Goal: Task Accomplishment & Management: Use online tool/utility

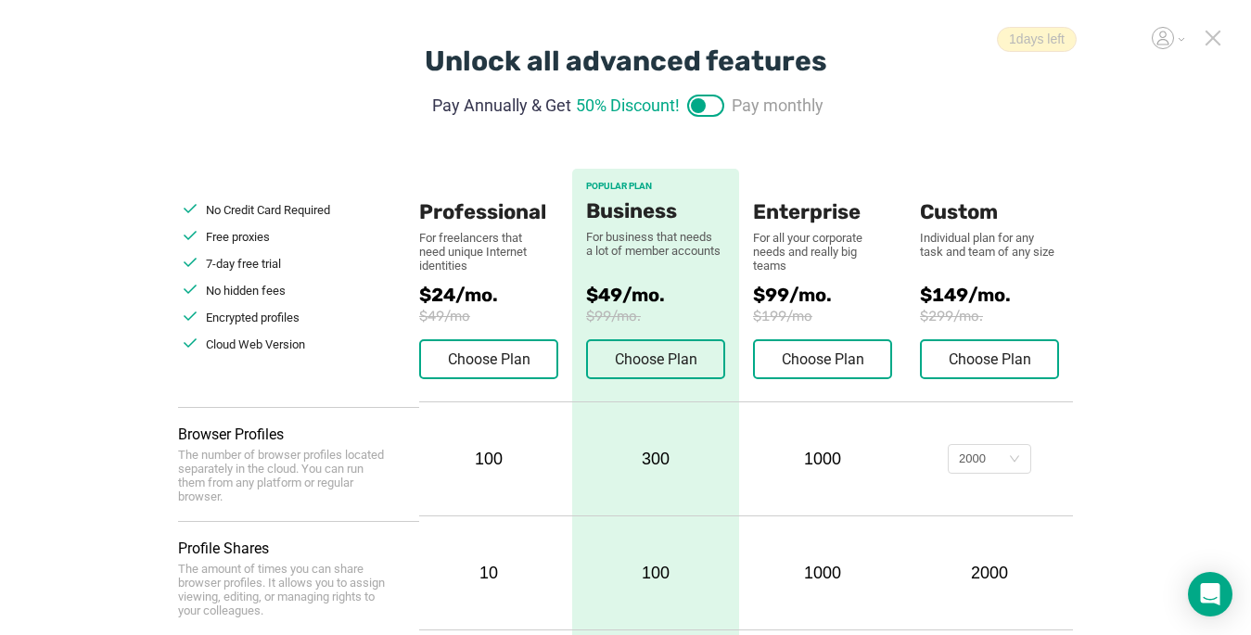
click at [934, 44] on icon at bounding box center [1213, 38] width 17 height 17
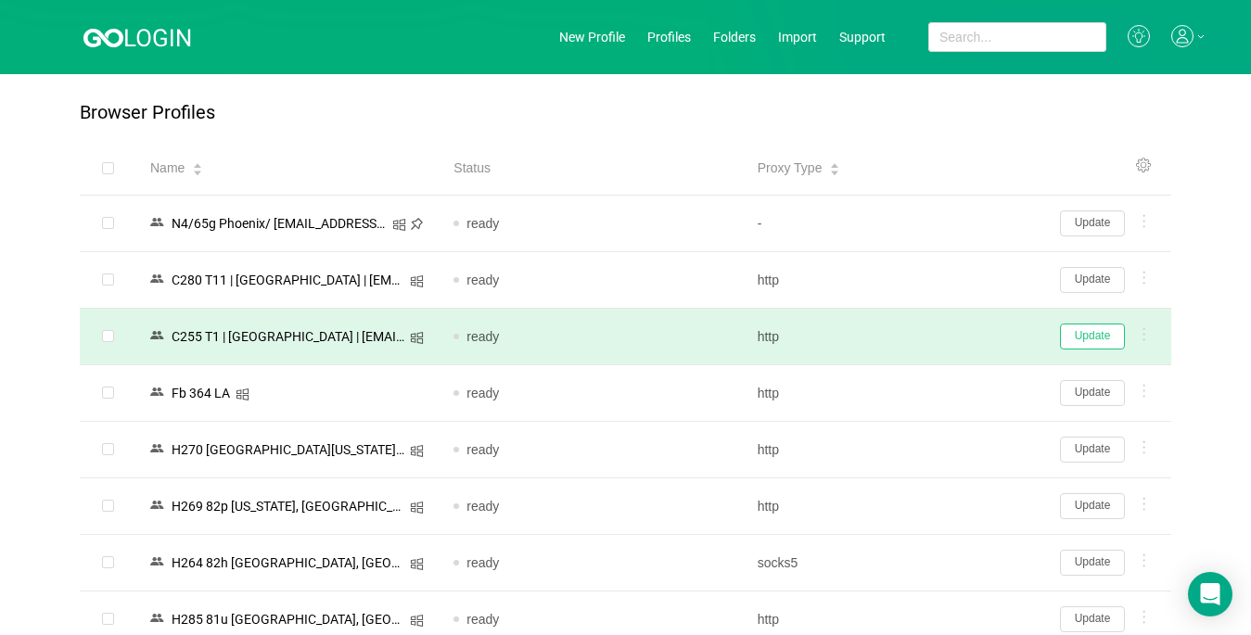
click at [934, 338] on button "Update" at bounding box center [1092, 337] width 65 height 26
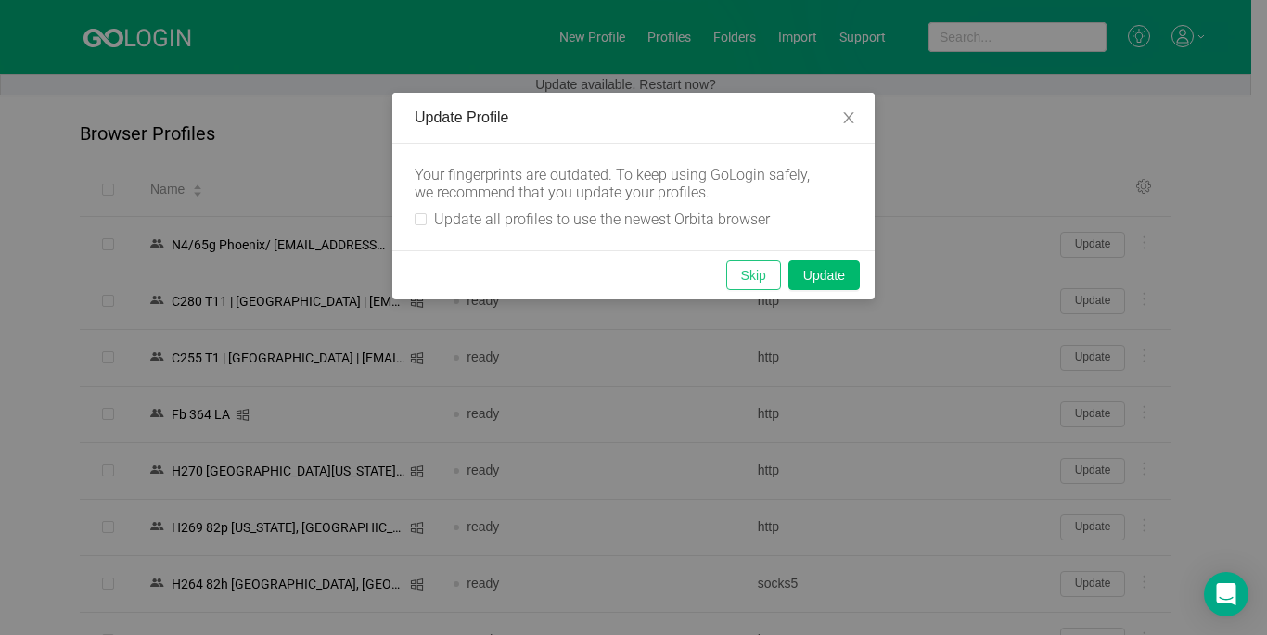
click at [738, 278] on button "Skip" at bounding box center [753, 276] width 55 height 30
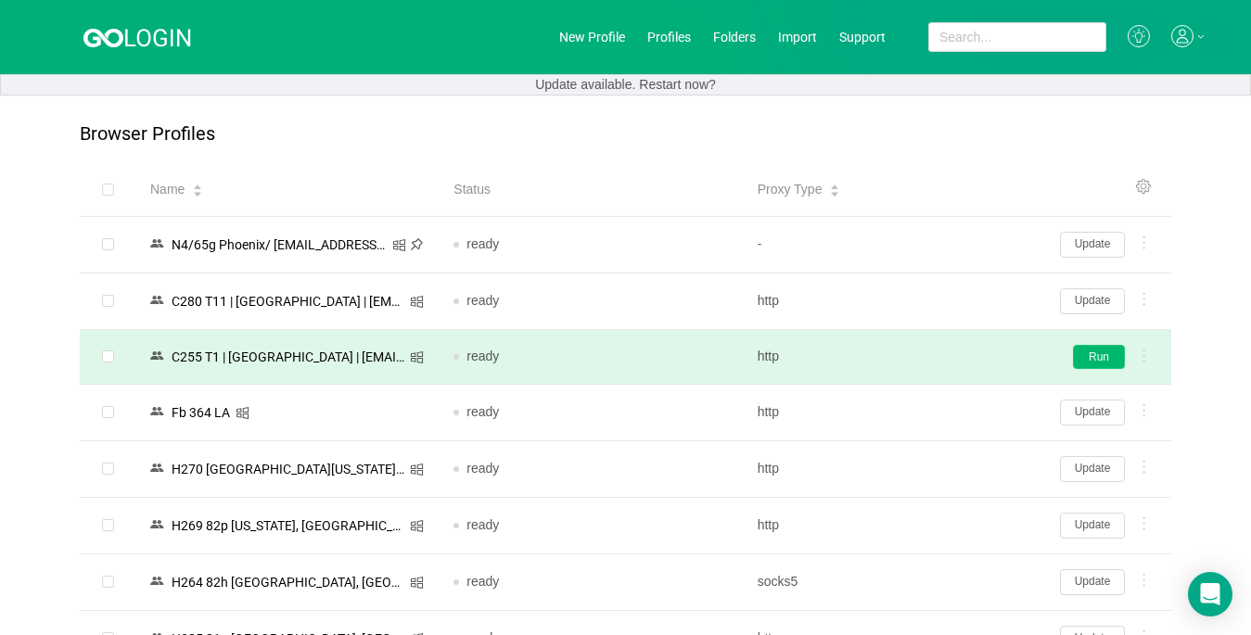
click at [934, 362] on button "Run" at bounding box center [1099, 357] width 52 height 24
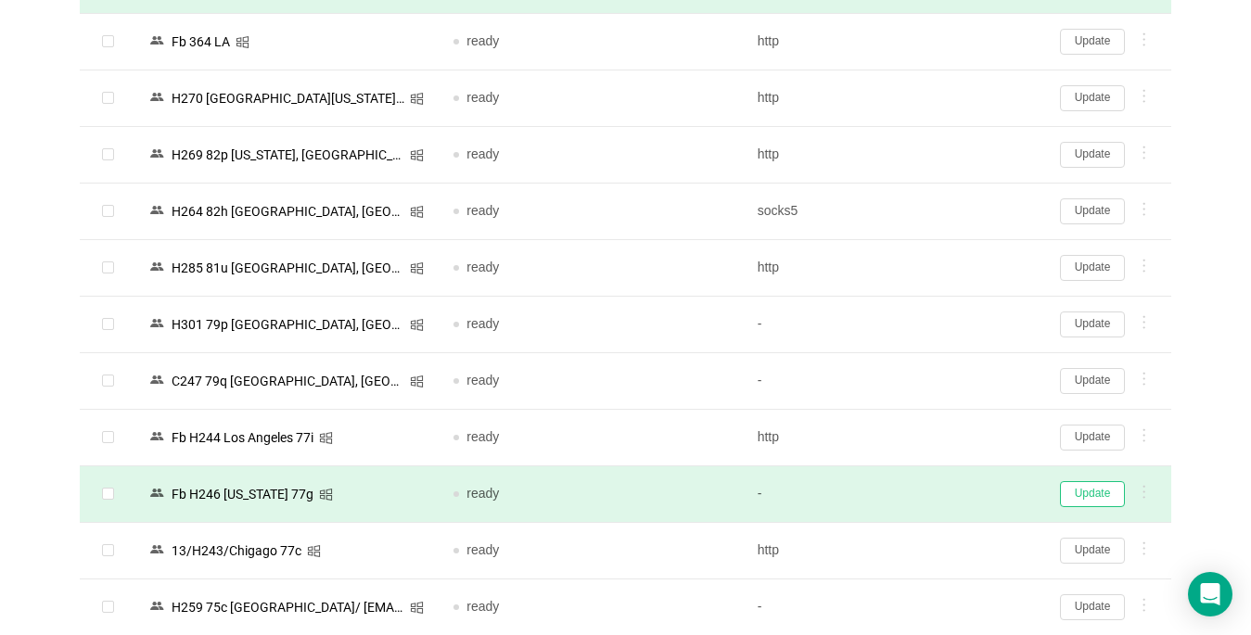
scroll to position [464, 0]
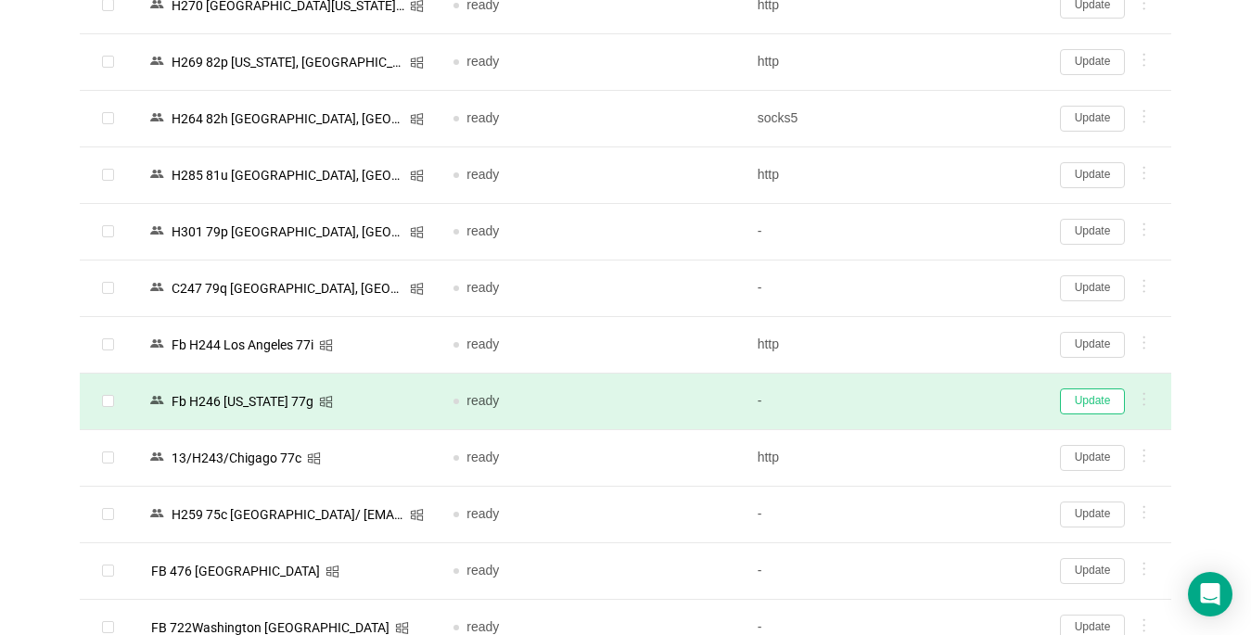
click at [934, 398] on button "Update" at bounding box center [1092, 402] width 65 height 26
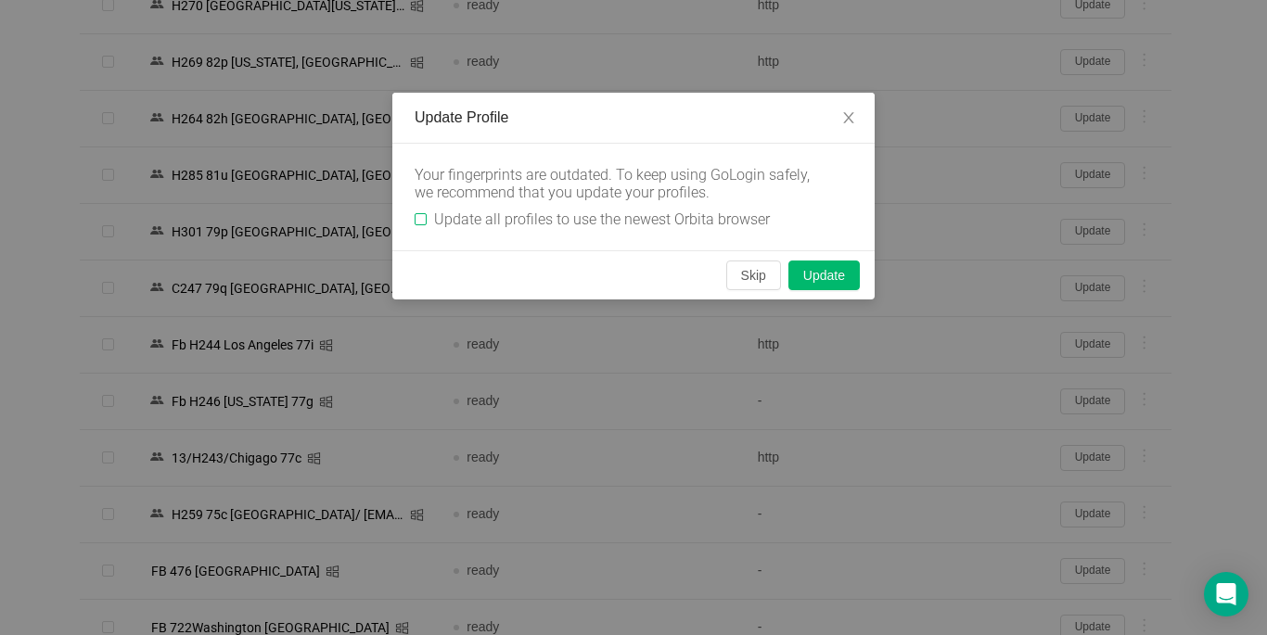
click at [430, 215] on span "Update all profiles to use the newest Orbita browser" at bounding box center [602, 220] width 351 height 18
click at [427, 215] on input "Update all profiles to use the newest Orbita browser" at bounding box center [421, 219] width 12 height 12
checkbox input "true"
click at [752, 286] on button "Skip" at bounding box center [753, 276] width 55 height 30
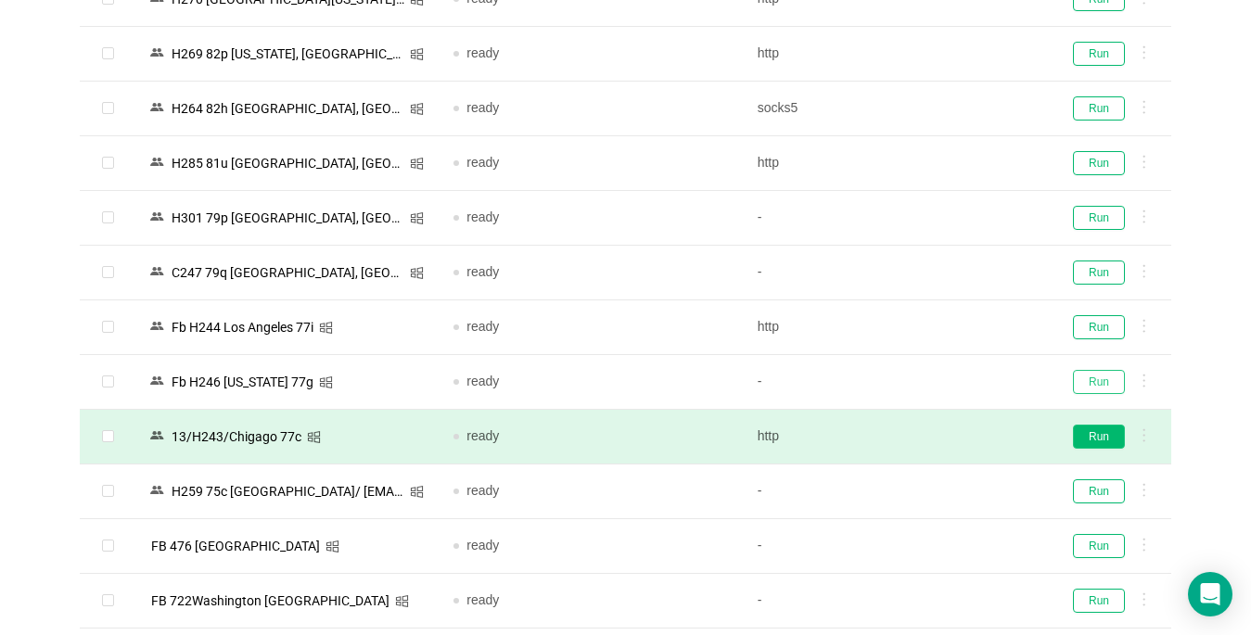
click at [934, 388] on button "Run" at bounding box center [1099, 382] width 52 height 24
click at [934, 445] on button "Run" at bounding box center [1099, 437] width 52 height 24
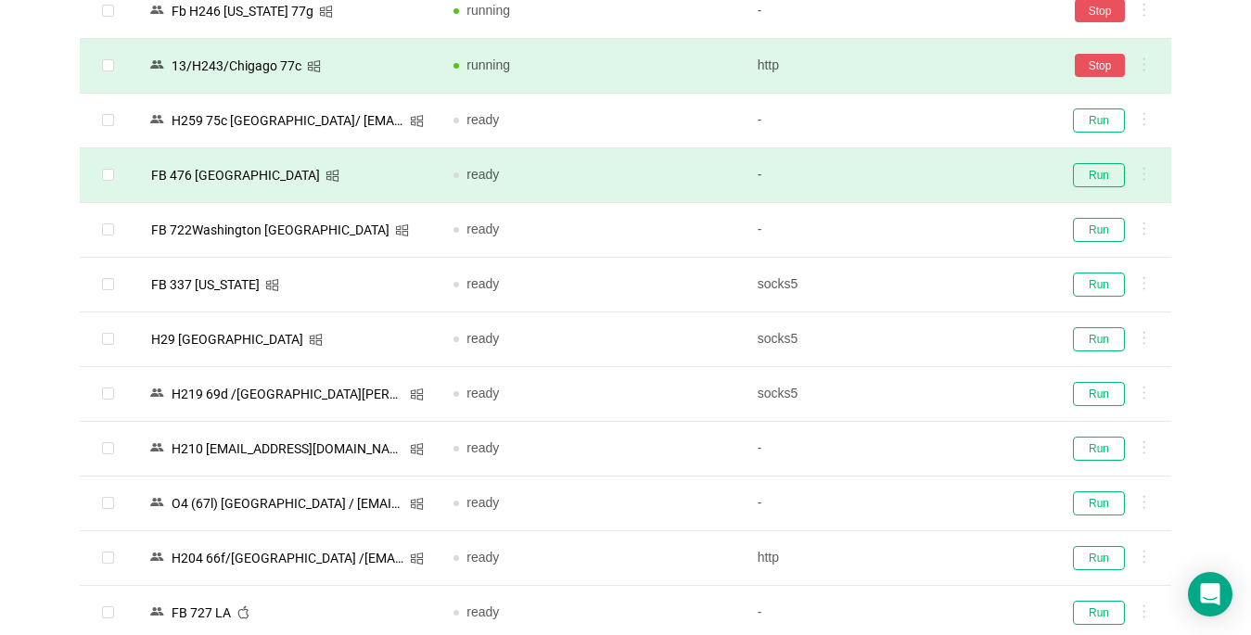
scroll to position [928, 0]
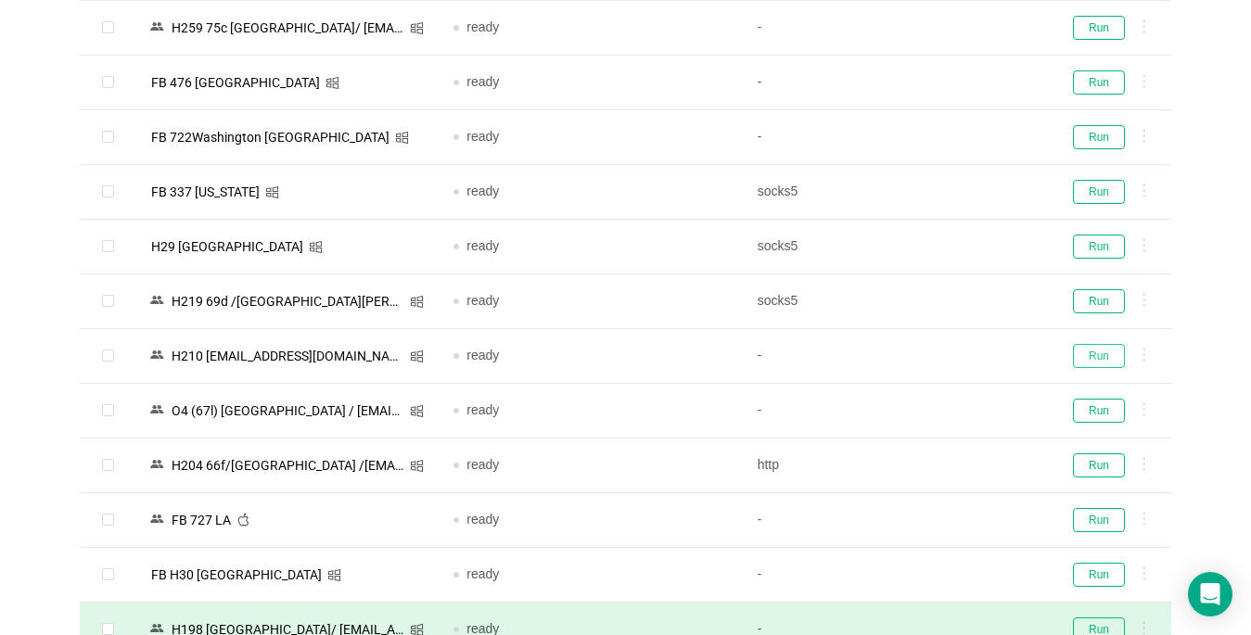
click at [934, 358] on button "Run" at bounding box center [1099, 356] width 52 height 24
click at [934, 302] on button "Run" at bounding box center [1099, 301] width 52 height 24
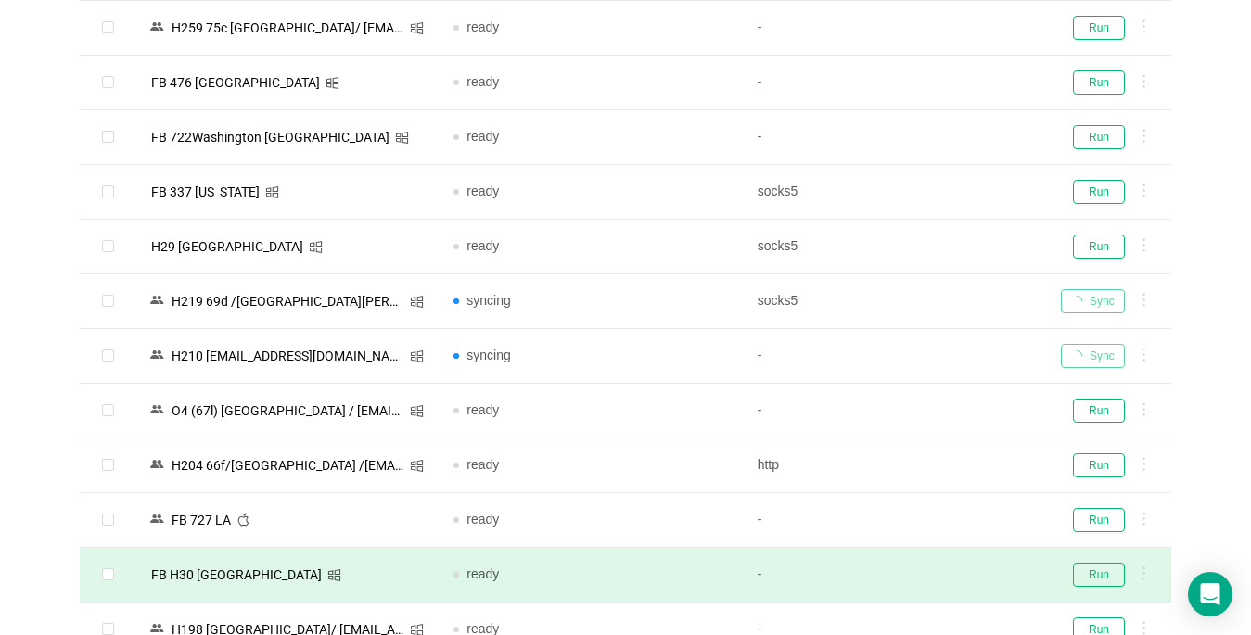
scroll to position [1113, 0]
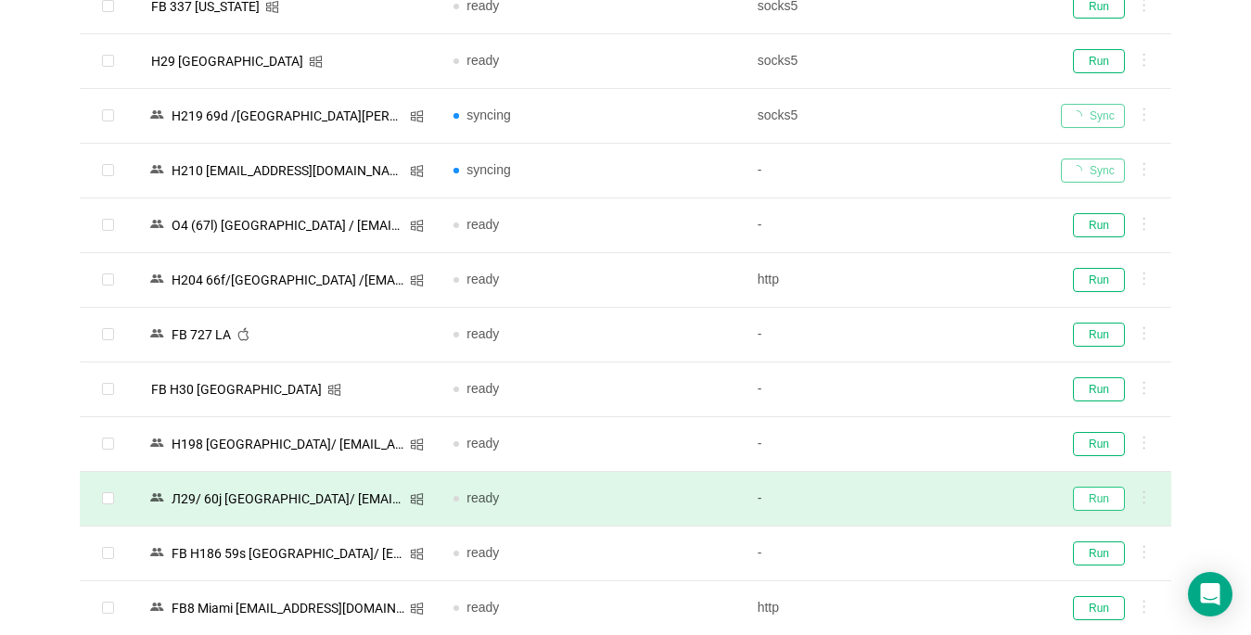
click at [934, 504] on button "Run" at bounding box center [1099, 499] width 52 height 24
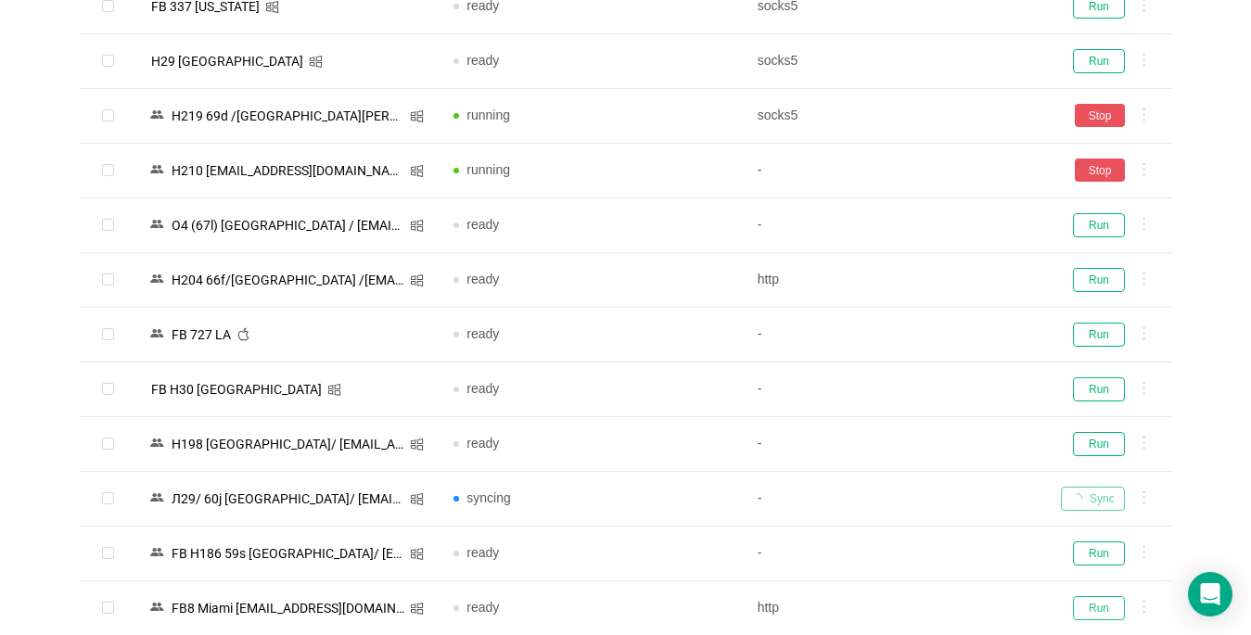
click at [934, 596] on button "Run" at bounding box center [1099, 608] width 52 height 24
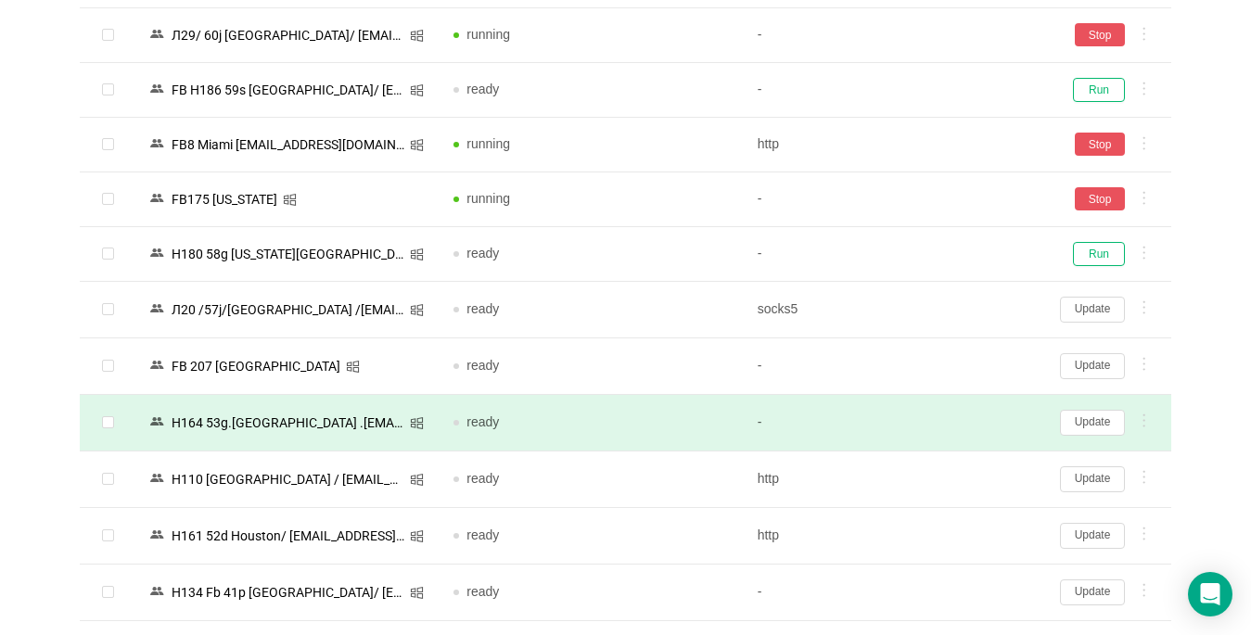
scroll to position [1762, 0]
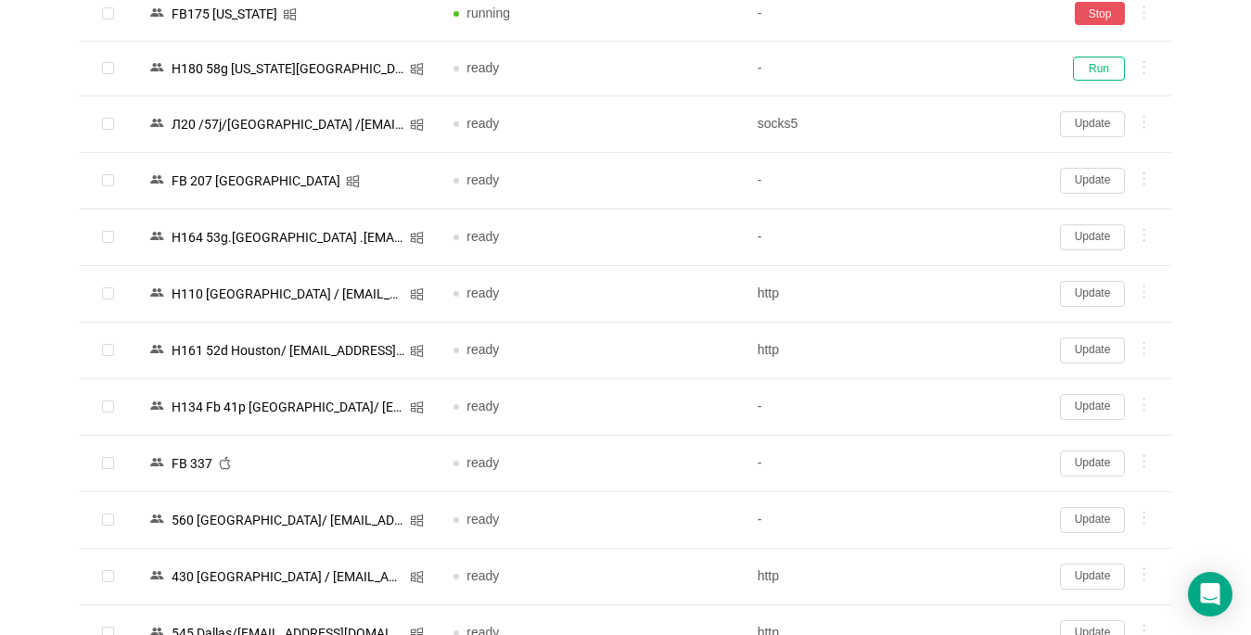
click at [934, 467] on button "Update" at bounding box center [1092, 464] width 65 height 26
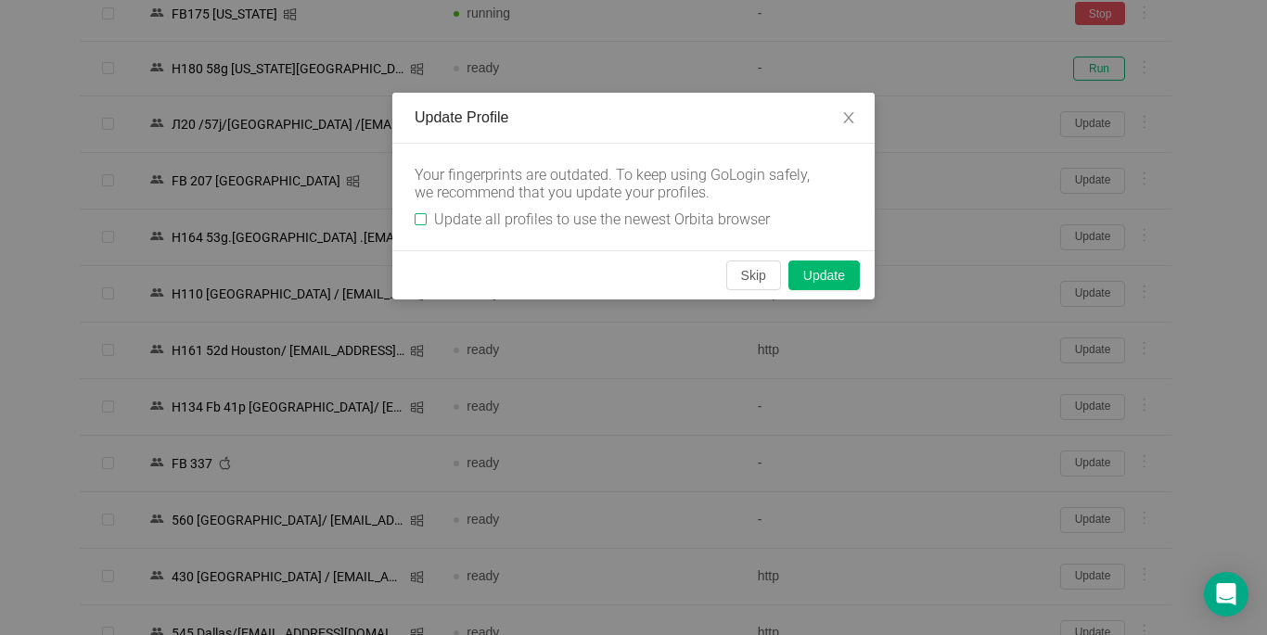
click at [420, 221] on input "Update all profiles to use the newest Orbita browser" at bounding box center [421, 219] width 12 height 12
checkbox input "true"
click at [750, 274] on button "Skip" at bounding box center [753, 276] width 55 height 30
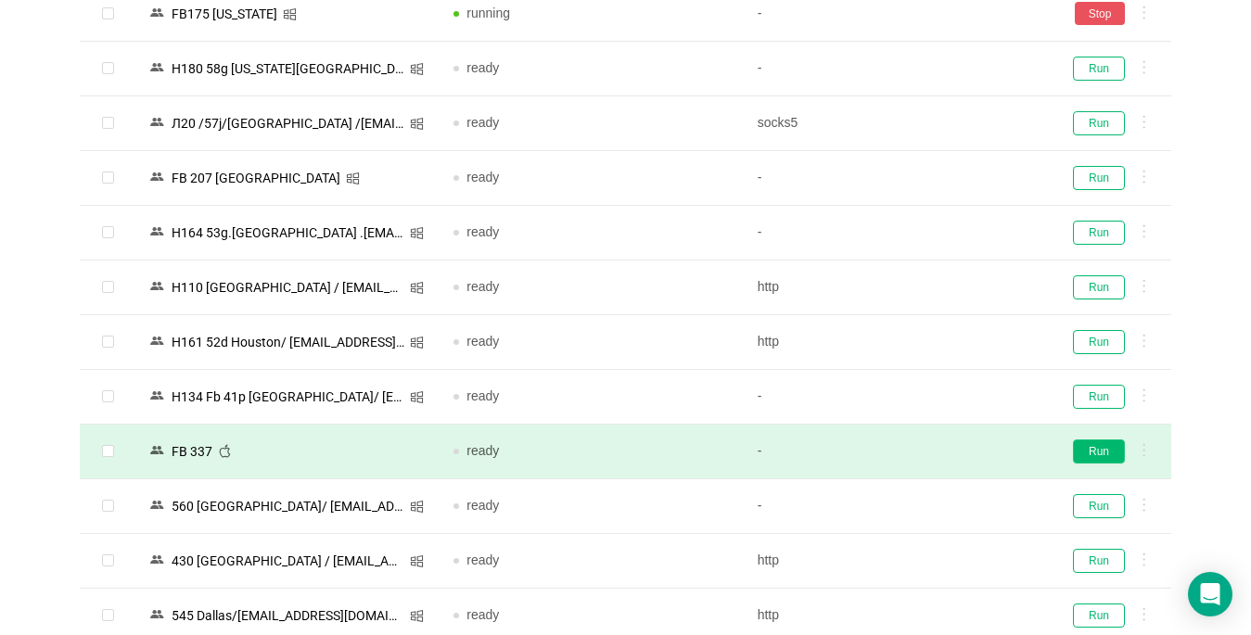
click at [934, 453] on button "Run" at bounding box center [1099, 452] width 52 height 24
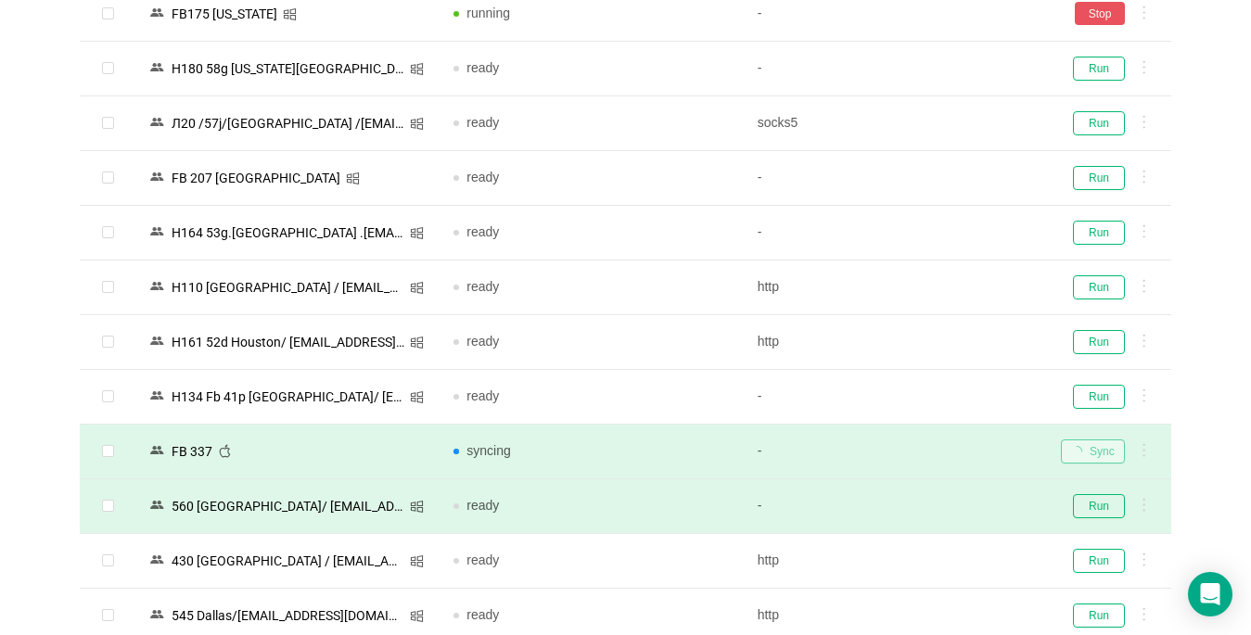
scroll to position [1948, 0]
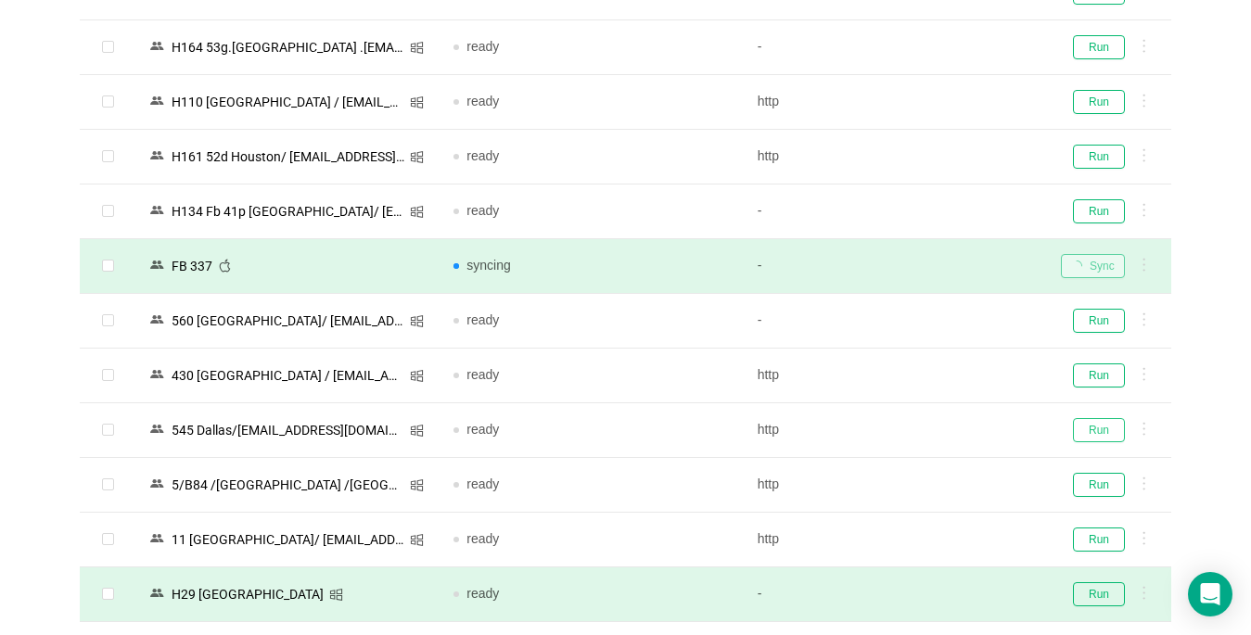
click at [934, 430] on button "Run" at bounding box center [1099, 430] width 52 height 24
click at [934, 528] on button "Run" at bounding box center [1099, 540] width 52 height 24
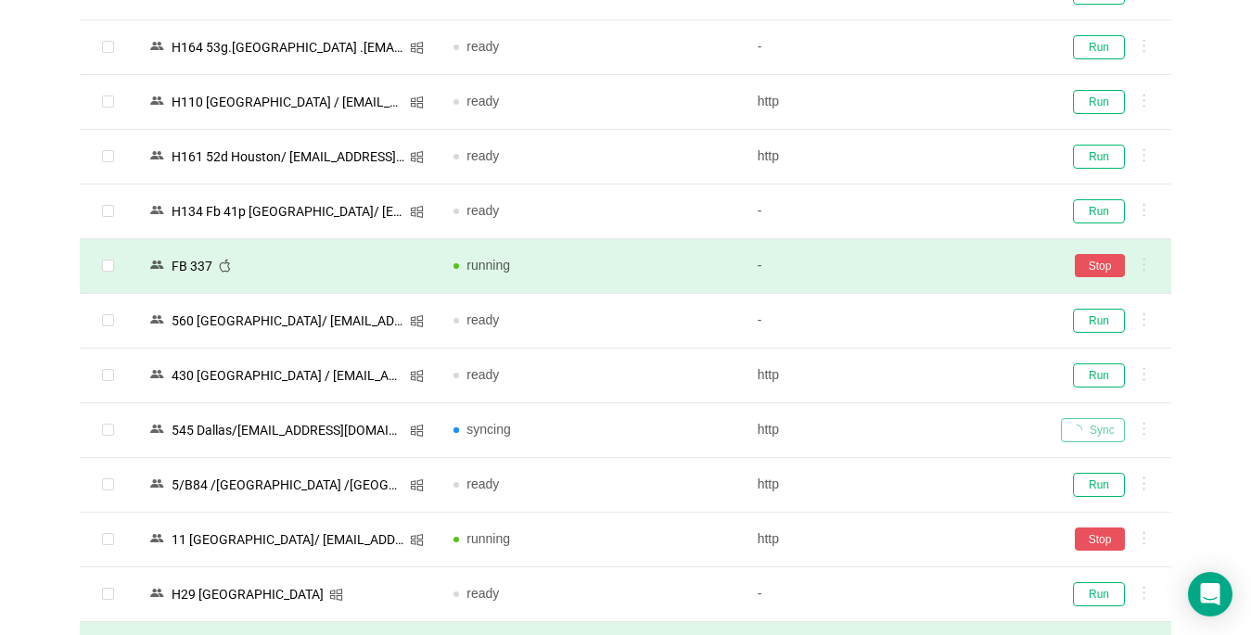
scroll to position [2226, 0]
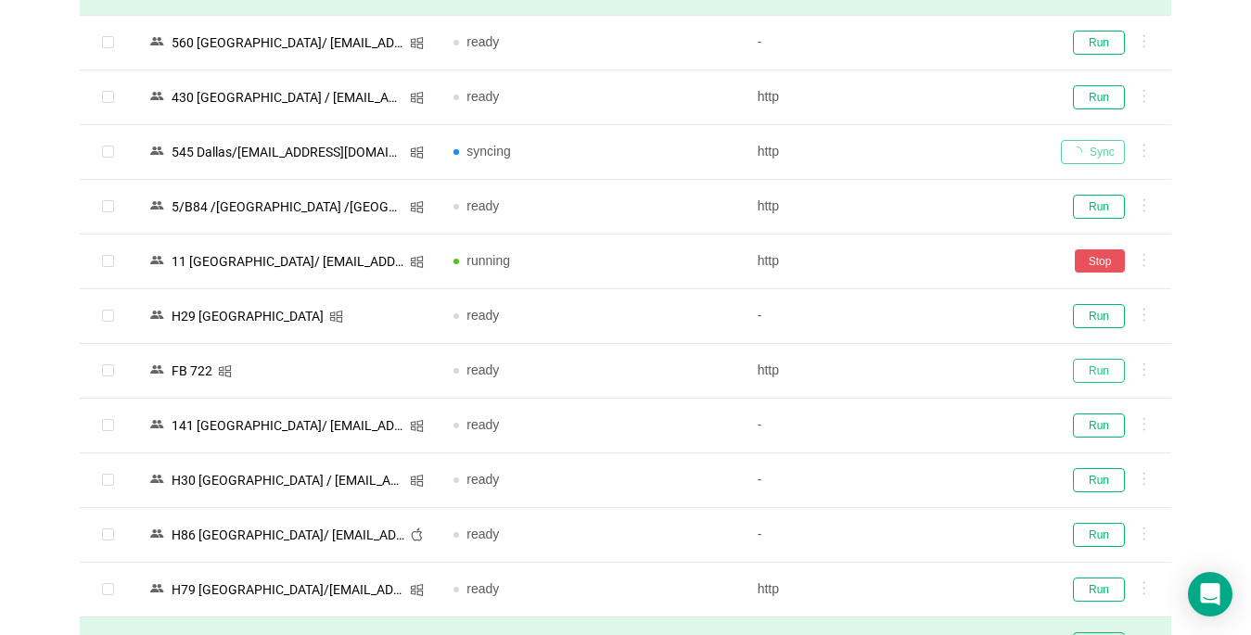
drag, startPoint x: 1110, startPoint y: 372, endPoint x: 856, endPoint y: 633, distance: 364.1
click at [934, 372] on button "Run" at bounding box center [1099, 371] width 52 height 24
click at [934, 425] on button "Run" at bounding box center [1099, 426] width 52 height 24
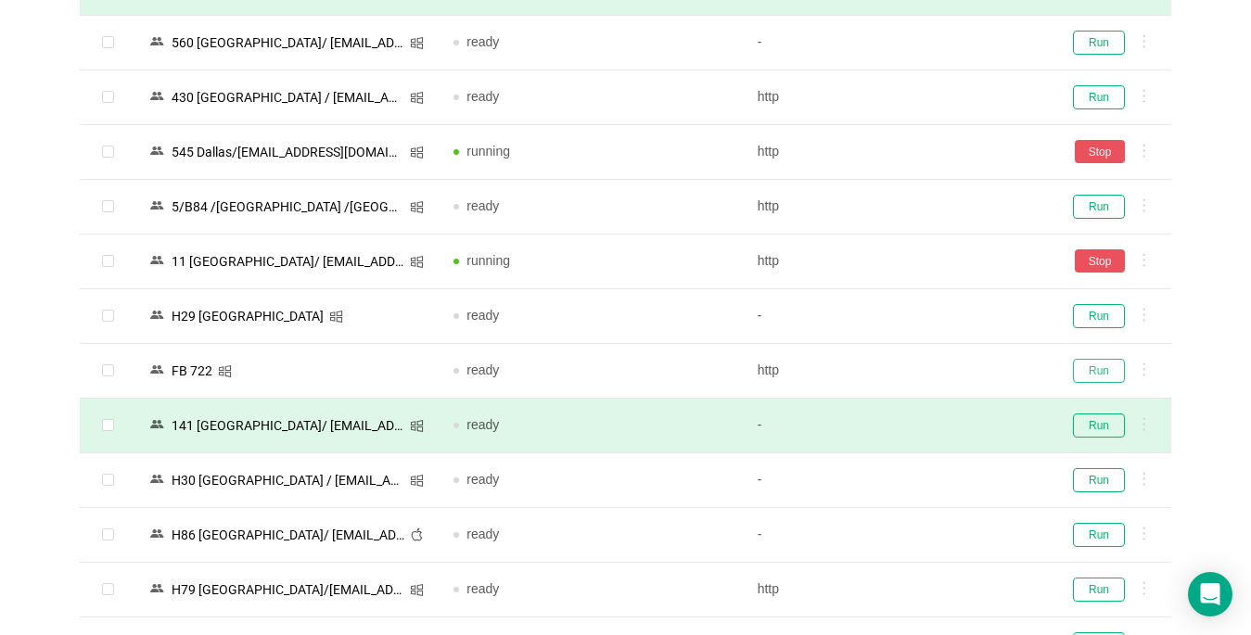
click at [934, 371] on button "Run" at bounding box center [1099, 371] width 52 height 24
click at [934, 428] on button "Run" at bounding box center [1099, 426] width 52 height 24
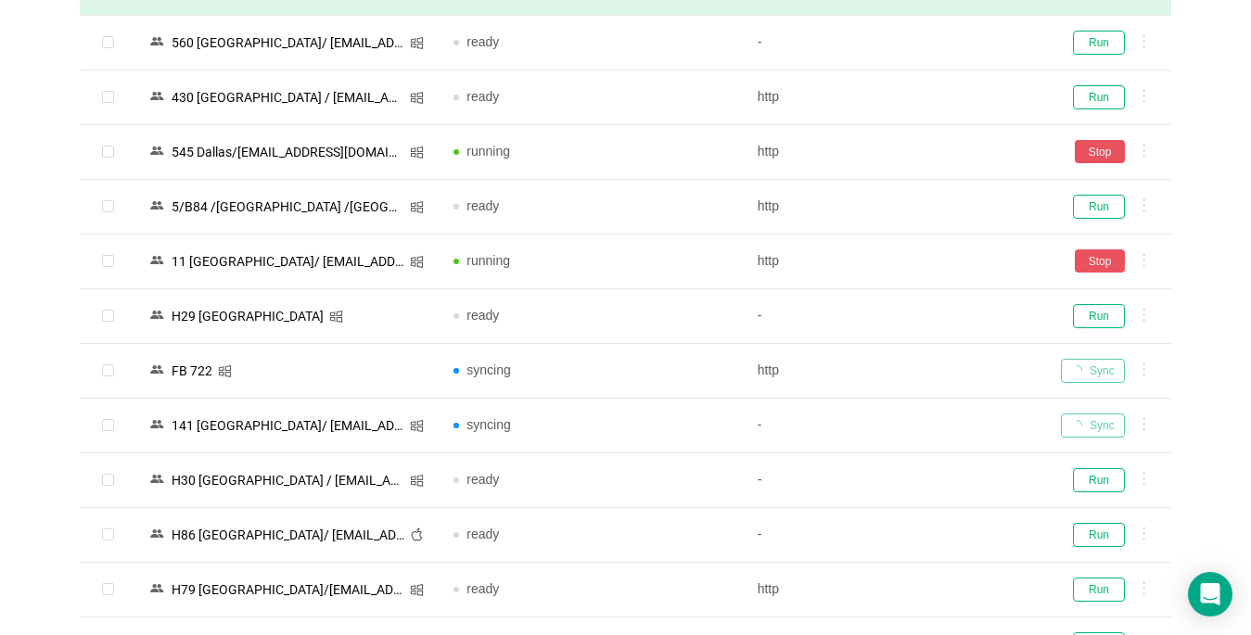
scroll to position [2597, 0]
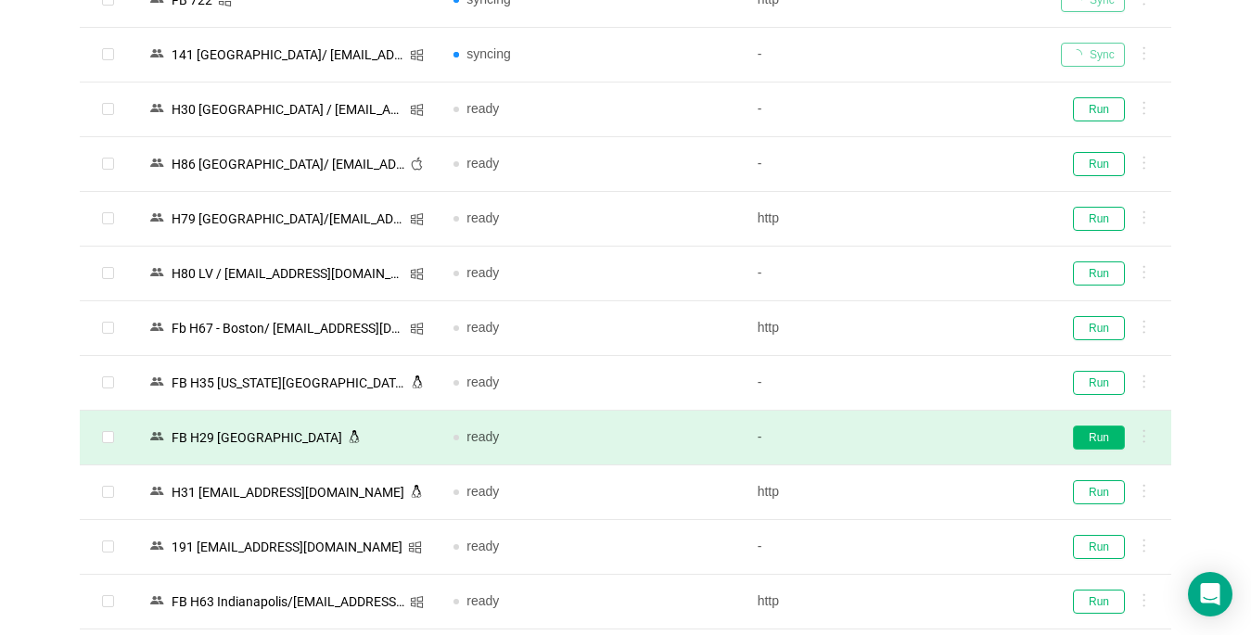
click at [934, 432] on button "Run" at bounding box center [1099, 438] width 52 height 24
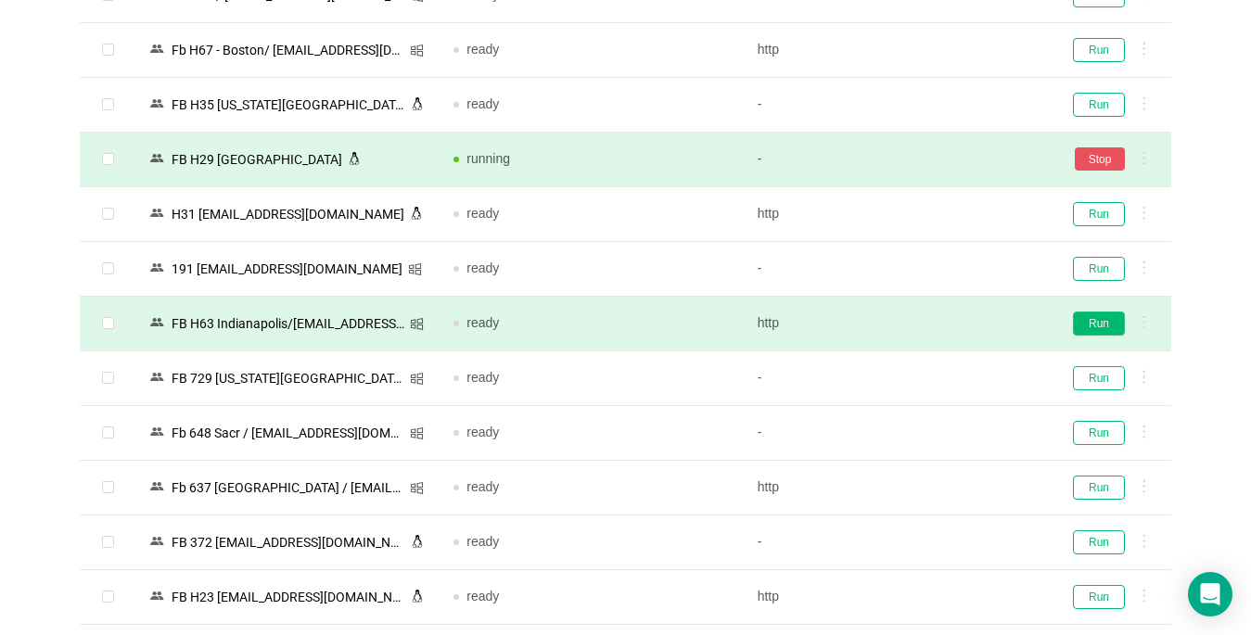
click at [934, 326] on button "Run" at bounding box center [1099, 324] width 52 height 24
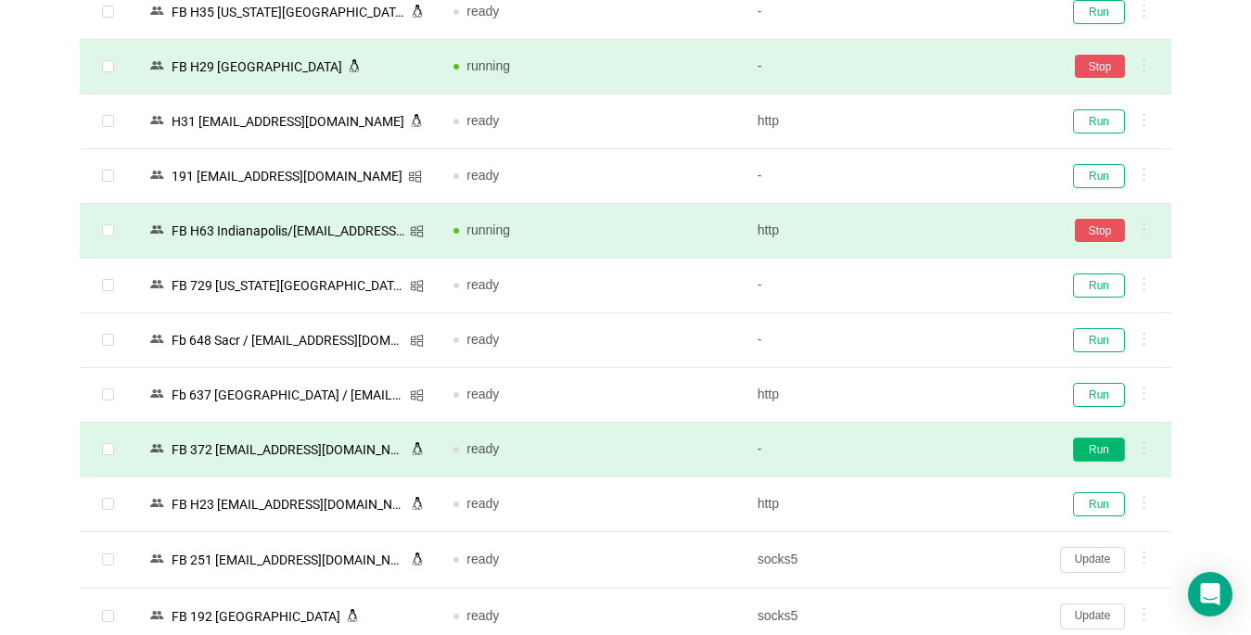
scroll to position [3061, 0]
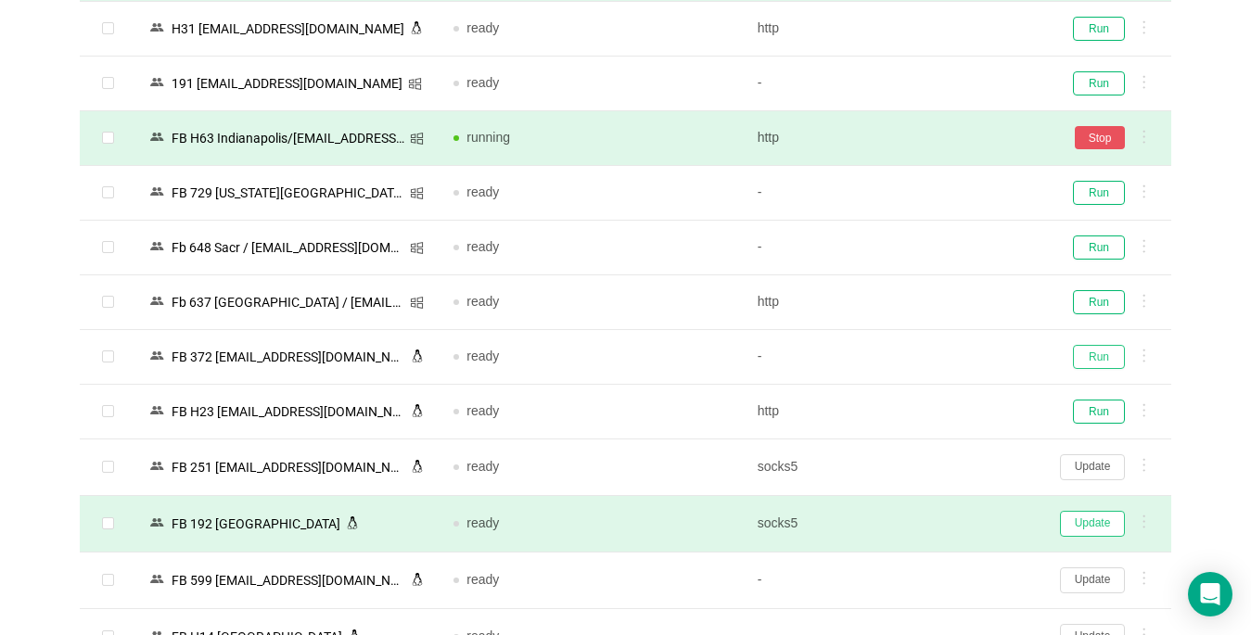
click at [934, 356] on button "Run" at bounding box center [1099, 357] width 52 height 24
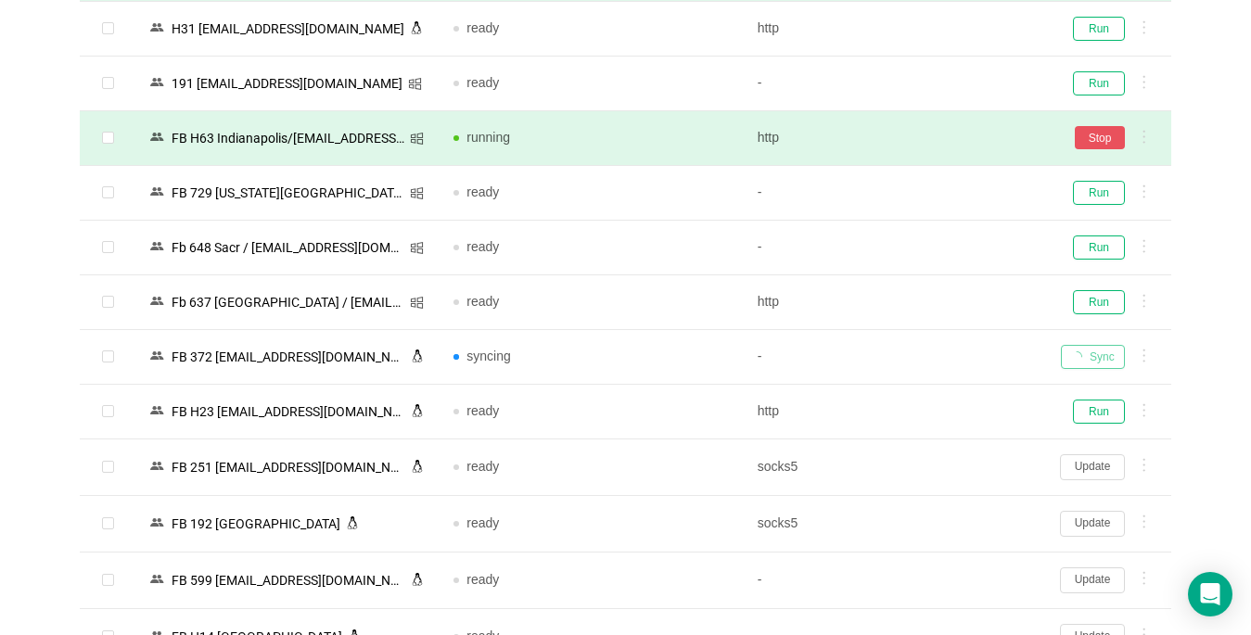
click at [934, 468] on button "Update" at bounding box center [1092, 468] width 65 height 26
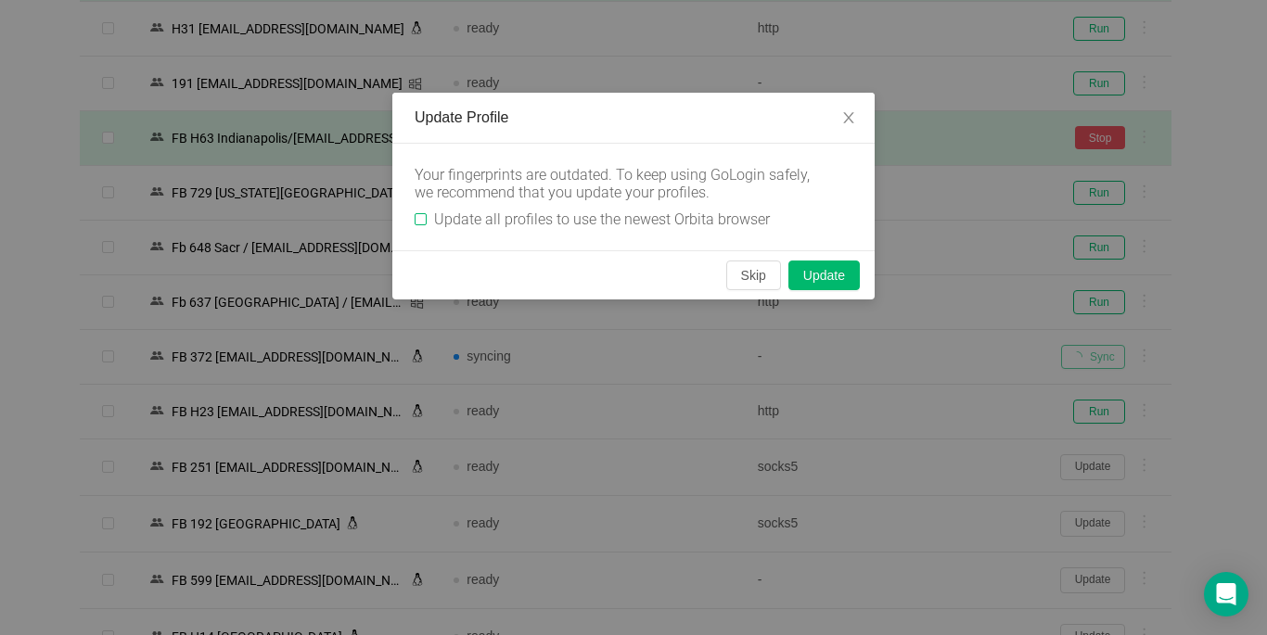
click at [416, 219] on input "Update all profiles to use the newest Orbita browser" at bounding box center [421, 219] width 12 height 12
checkbox input "true"
click at [756, 279] on button "Skip" at bounding box center [753, 276] width 55 height 30
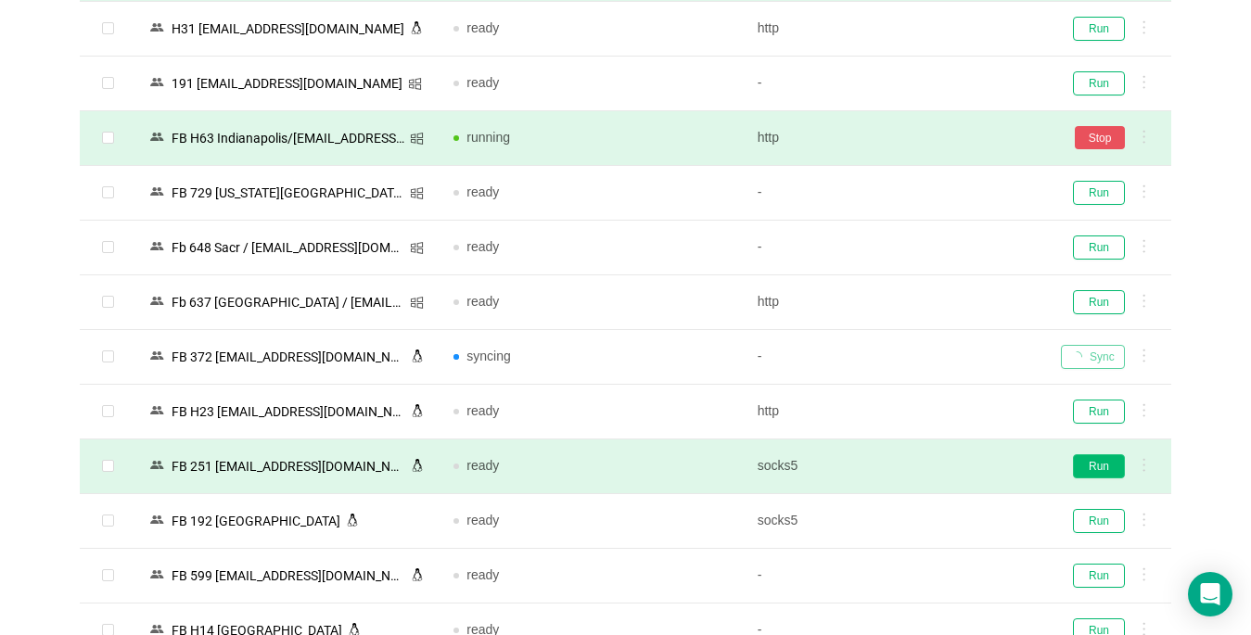
click at [934, 467] on button "Run" at bounding box center [1099, 467] width 52 height 24
click at [934, 619] on button "Run" at bounding box center [1099, 631] width 52 height 24
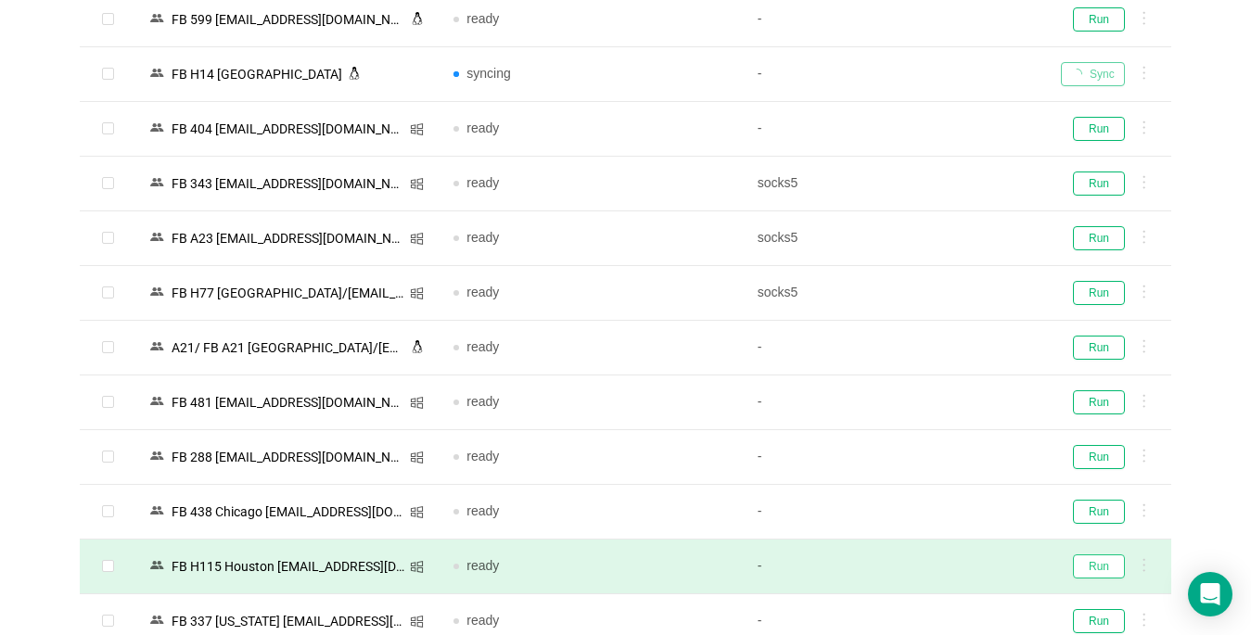
click at [934, 566] on button "Run" at bounding box center [1099, 567] width 52 height 24
